Goal: Task Accomplishment & Management: Use online tool/utility

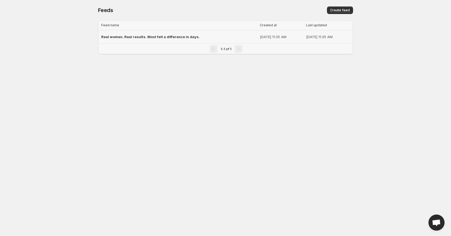
click at [190, 38] on span "Real women. Real results. Most felt a difference in days." at bounding box center [150, 37] width 99 height 4
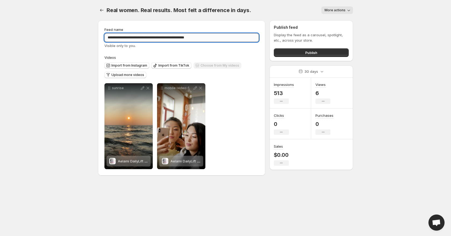
click at [180, 38] on input "**********" at bounding box center [181, 37] width 154 height 9
click at [407, 67] on body "**********" at bounding box center [225, 118] width 451 height 236
